Goal: Obtain resource: Download file/media

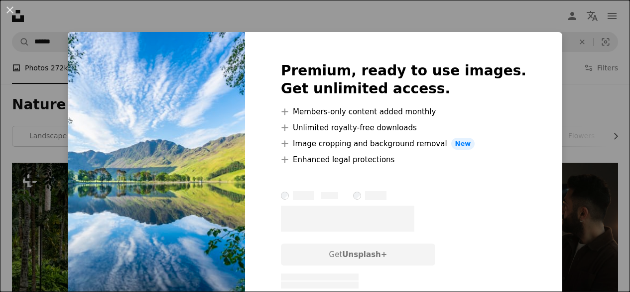
scroll to position [1626, 0]
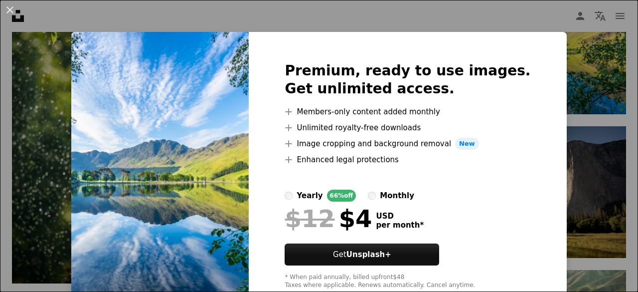
click at [553, 69] on div "An X shape Premium, ready to use images. Get unlimited access. A plus sign Memb…" at bounding box center [319, 146] width 638 height 292
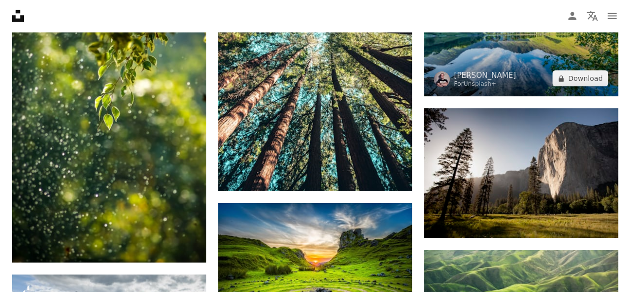
click at [503, 46] on img at bounding box center [521, 32] width 194 height 130
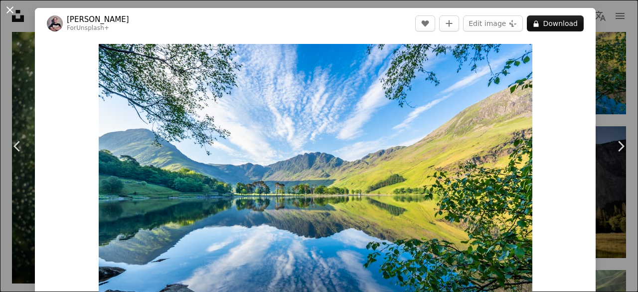
click at [8, 9] on button "An X shape" at bounding box center [10, 10] width 12 height 12
